Goal: Information Seeking & Learning: Learn about a topic

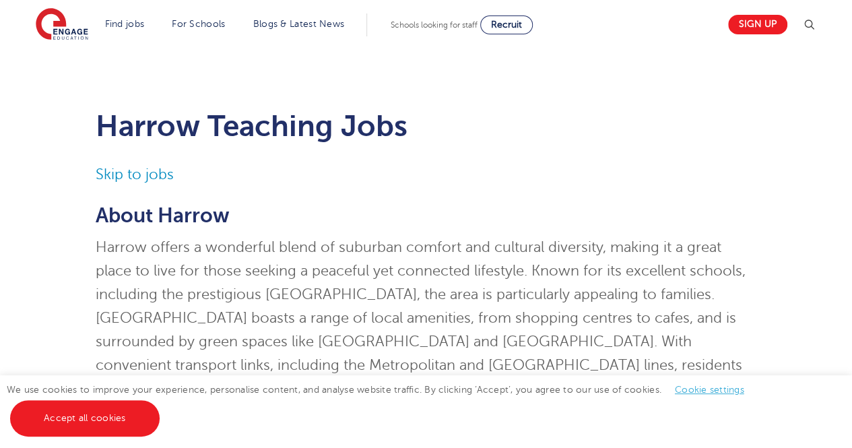
drag, startPoint x: 0, startPoint y: 0, endPoint x: 861, endPoint y: 69, distance: 863.7
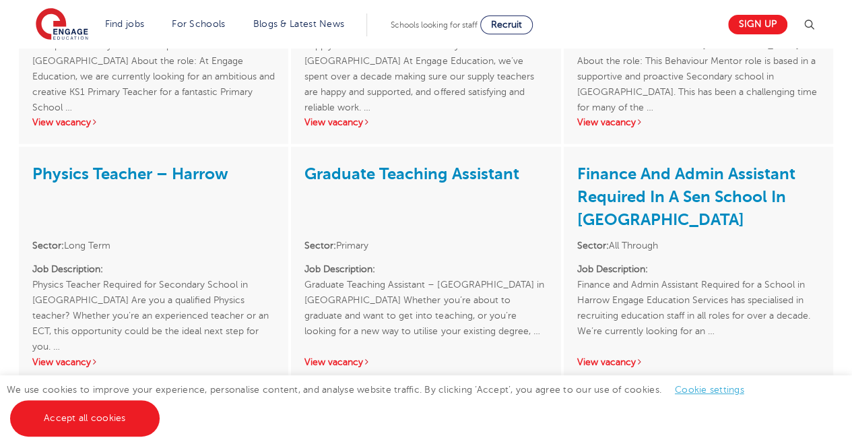
scroll to position [1311, 0]
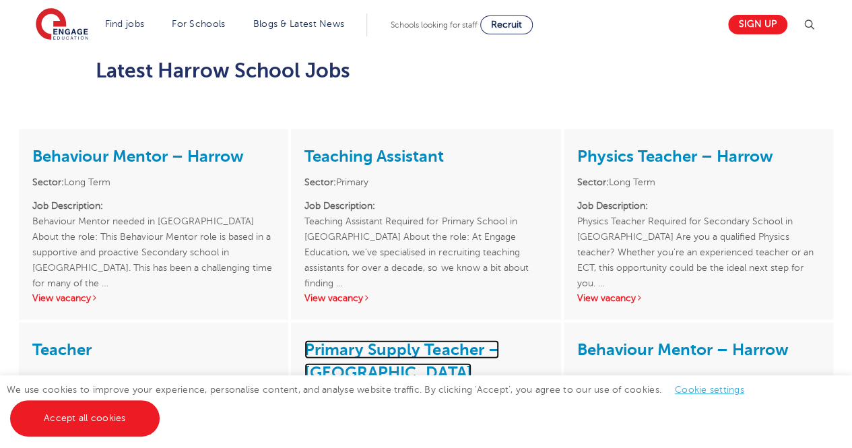
click at [363, 340] on link "Primary Supply Teacher – [GEOGRAPHIC_DATA]" at bounding box center [401, 361] width 195 height 42
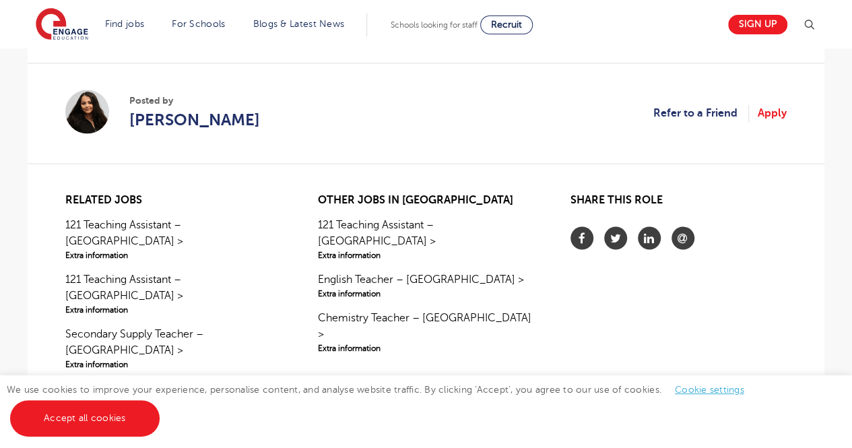
scroll to position [1117, 0]
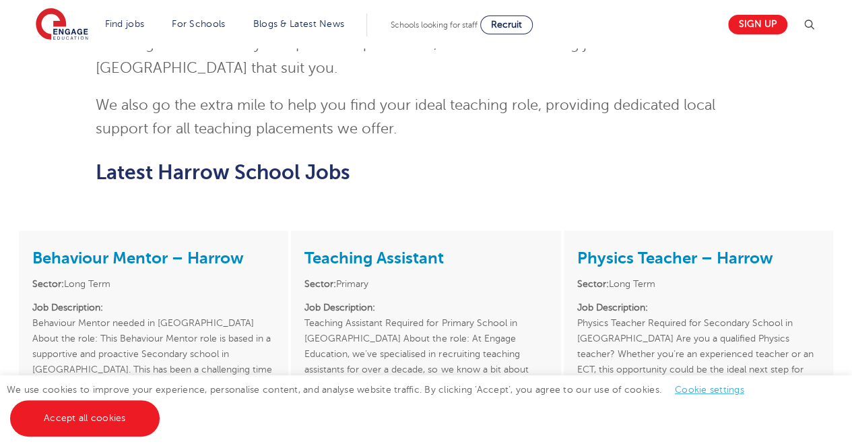
scroll to position [1213, 0]
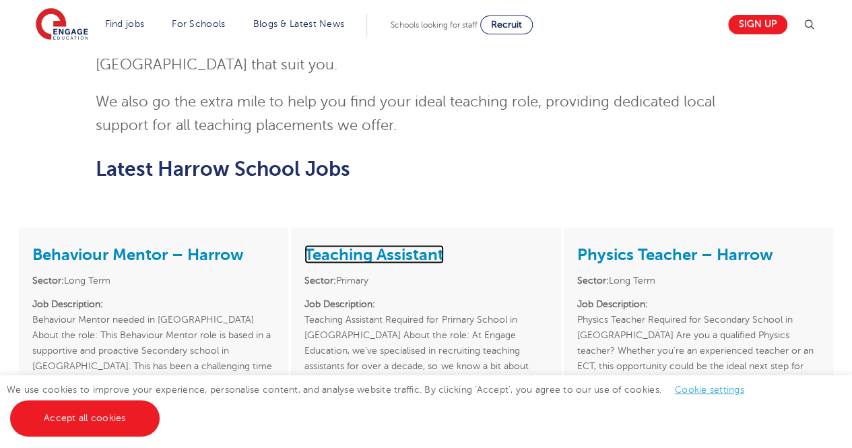
click at [335, 244] on link "Teaching Assistant" at bounding box center [373, 253] width 139 height 19
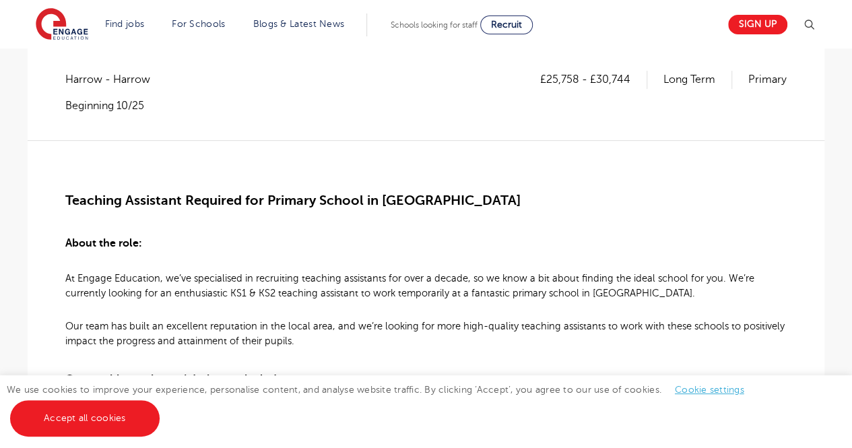
scroll to position [295, 0]
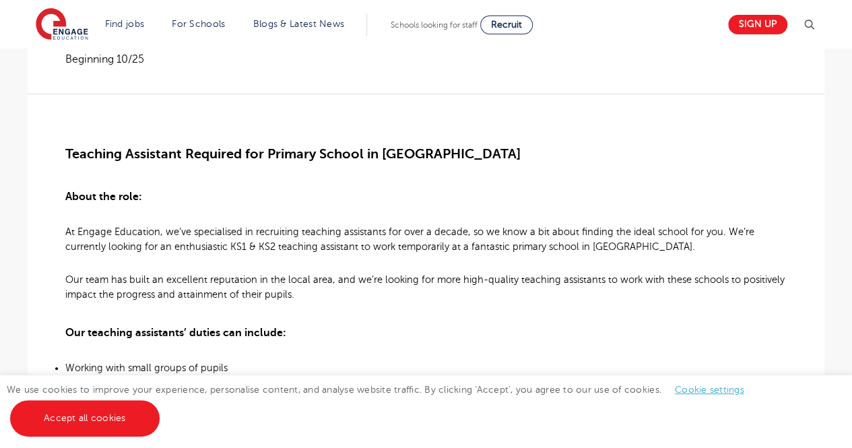
click at [510, 91] on div "£25,758 - £30,744 Long Term Primary Harrow - Harrow Beginning 10/25" at bounding box center [425, 58] width 721 height 69
